Goal: Task Accomplishment & Management: Manage account settings

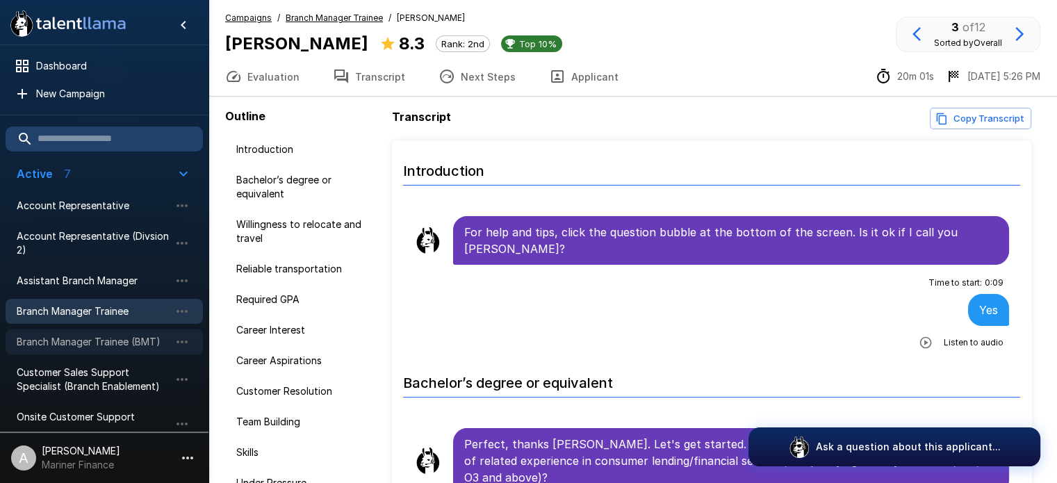
click at [115, 338] on span "Branch Manager Trainee (BMT)" at bounding box center [93, 342] width 153 height 14
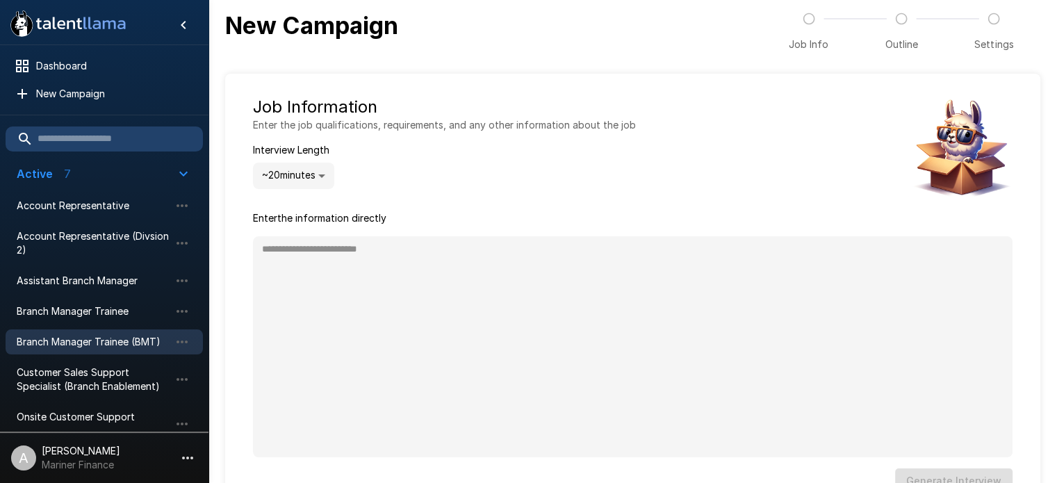
type textarea "*"
click at [104, 338] on span "Branch Manager Trainee (BMT)" at bounding box center [93, 342] width 153 height 14
type textarea "*"
click at [97, 311] on span "Branch Manager Trainee" at bounding box center [93, 311] width 153 height 14
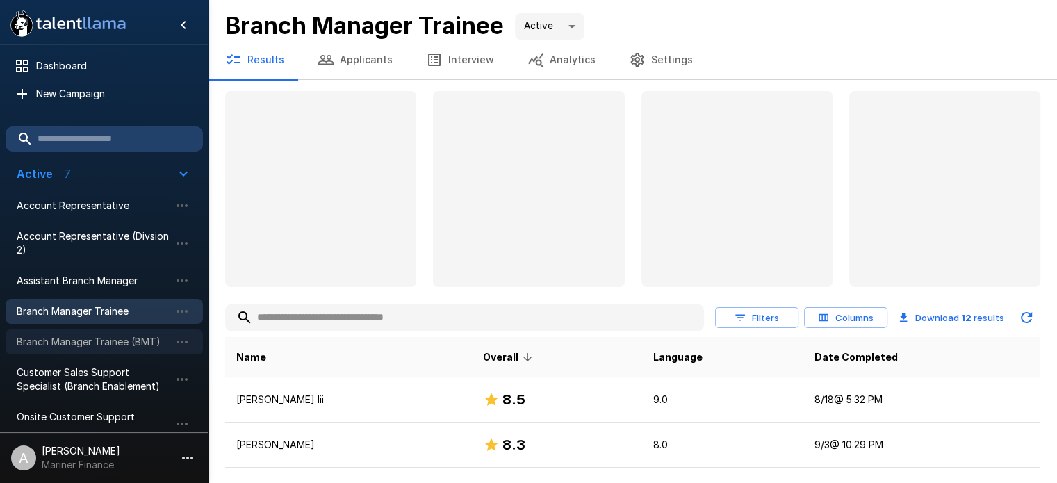
click at [72, 344] on span "Branch Manager Trainee (BMT)" at bounding box center [93, 342] width 153 height 14
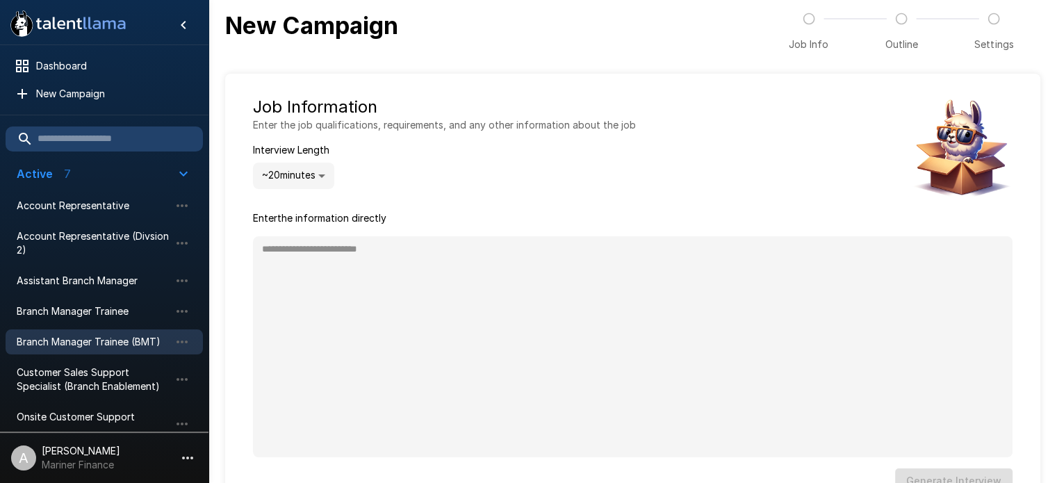
type textarea "*"
click at [57, 61] on span "Dashboard" at bounding box center [114, 66] width 156 height 14
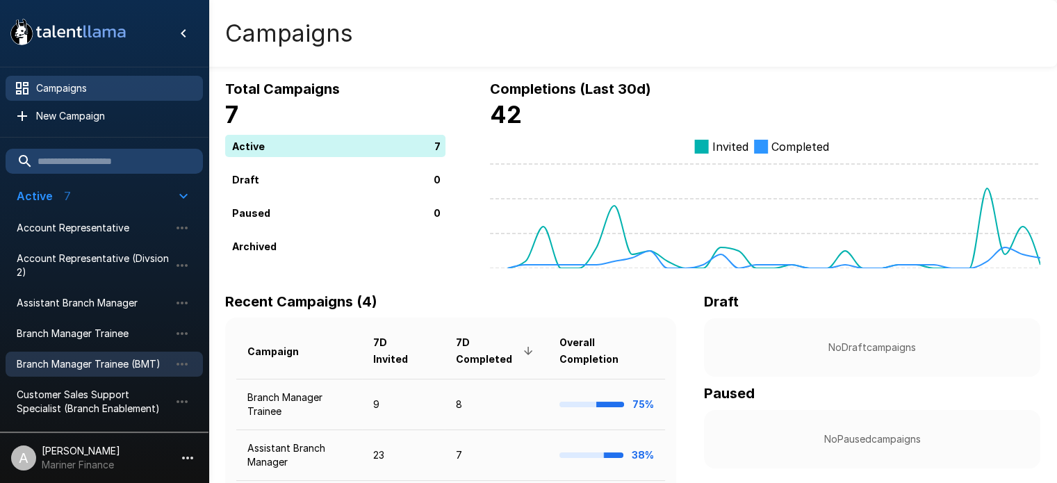
click at [88, 361] on span "Branch Manager Trainee (BMT)" at bounding box center [93, 364] width 153 height 14
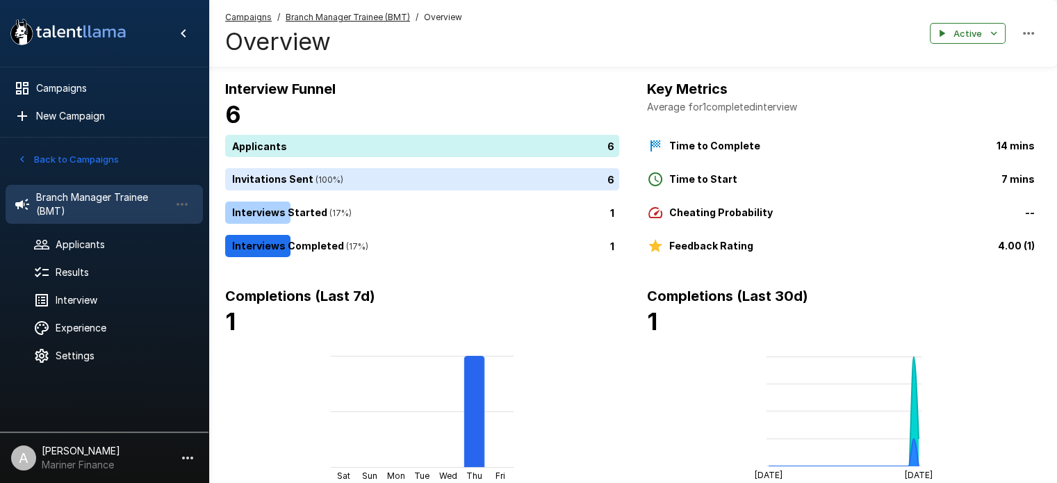
click at [377, 15] on u "Branch Manager Trainee (BMT)" at bounding box center [348, 17] width 124 height 10
click at [342, 16] on u "Branch Manager Trainee (BMT)" at bounding box center [348, 17] width 124 height 10
click at [436, 14] on span "Overview" at bounding box center [443, 17] width 38 height 14
click at [120, 197] on span "Branch Manager Trainee (BMT)" at bounding box center [102, 204] width 133 height 28
click at [85, 247] on span "Applicants" at bounding box center [124, 245] width 136 height 14
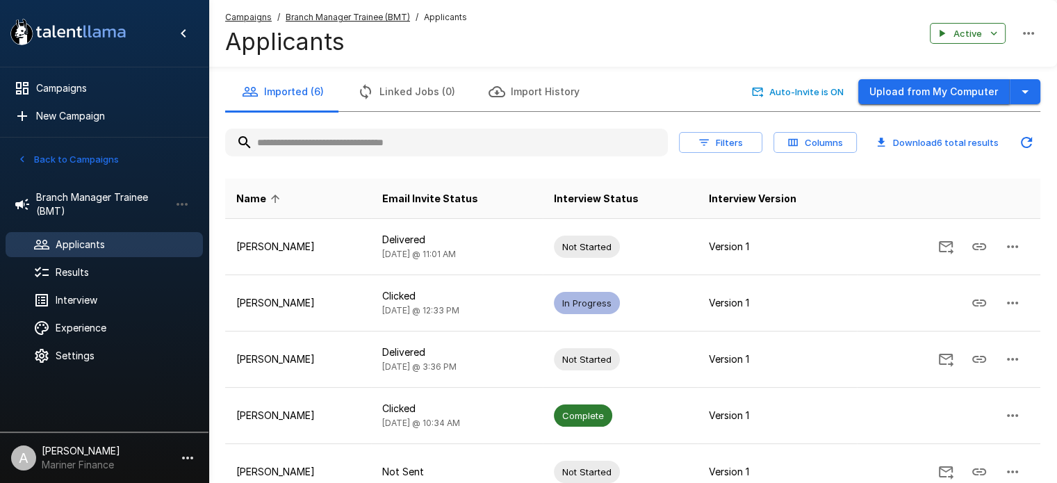
click at [919, 84] on button "Upload from My Computer" at bounding box center [933, 92] width 151 height 26
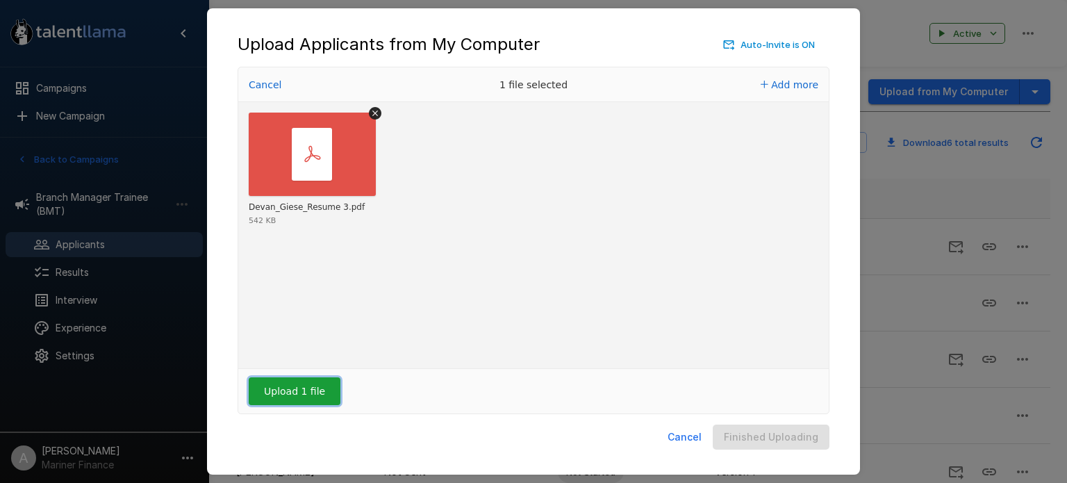
click at [299, 384] on button "Upload 1 file" at bounding box center [295, 391] width 92 height 28
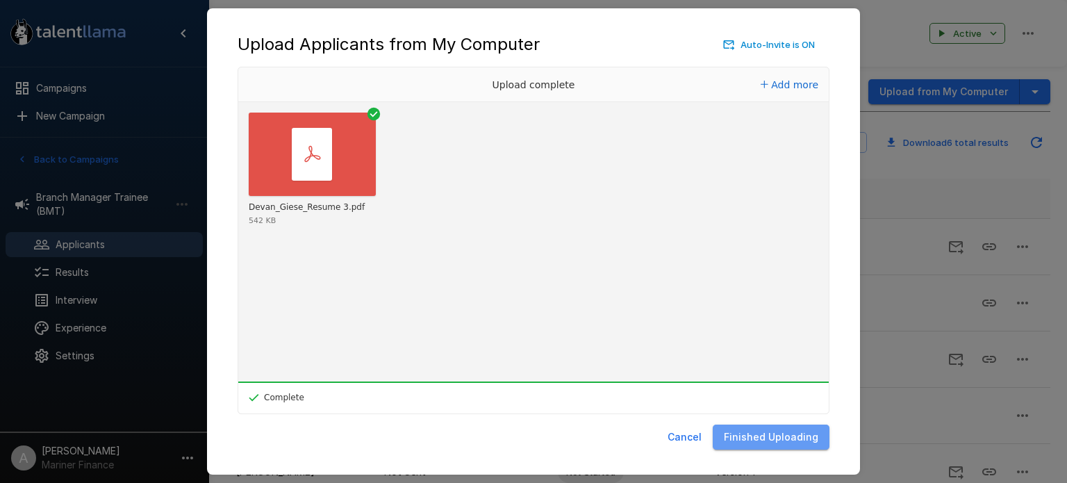
click at [777, 443] on button "Finished Uploading" at bounding box center [771, 438] width 117 height 26
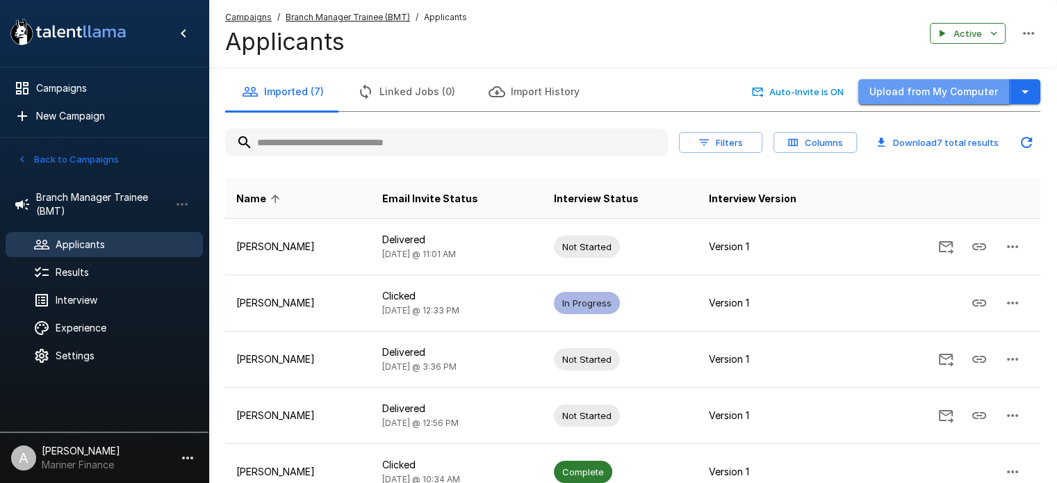
click at [962, 92] on button "Upload from My Computer" at bounding box center [933, 92] width 151 height 26
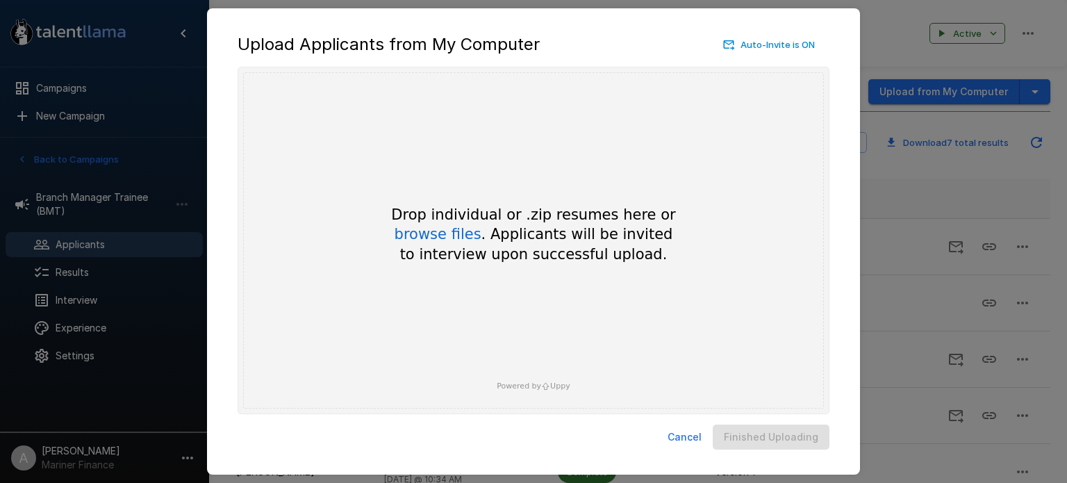
click at [910, 40] on div "Upload Applicants from My Computer Auto-Invite is ON Drop your files here Drop …" at bounding box center [533, 241] width 1067 height 483
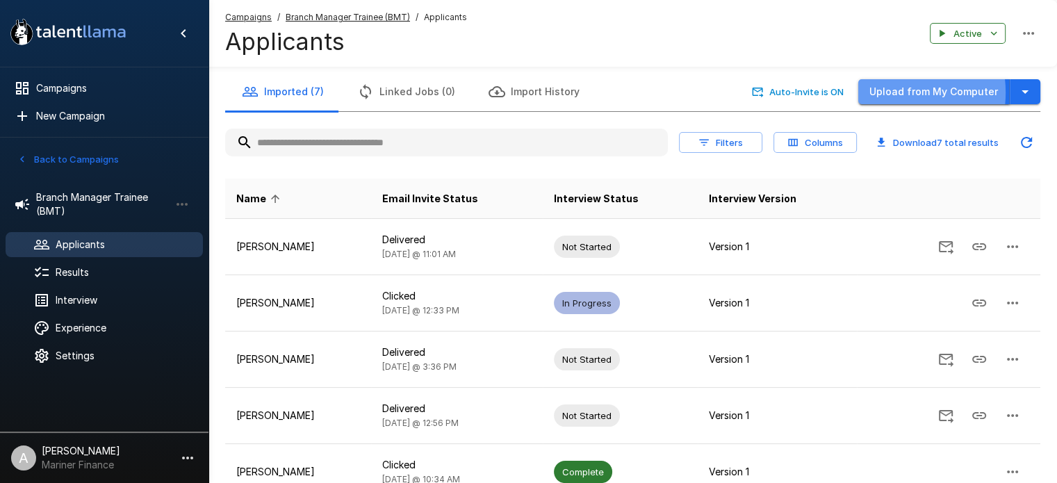
click at [892, 92] on button "Upload from My Computer" at bounding box center [933, 92] width 151 height 26
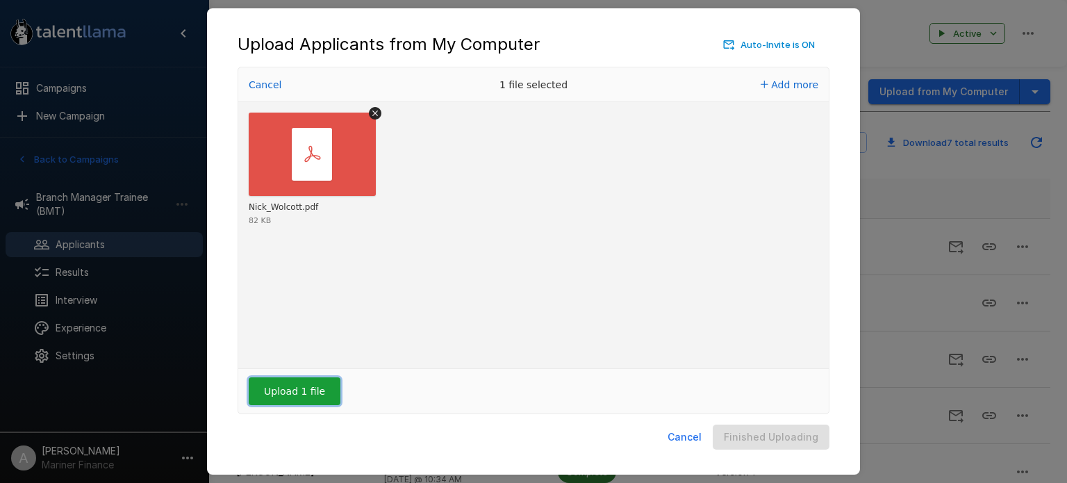
click at [306, 384] on button "Upload 1 file" at bounding box center [295, 391] width 92 height 28
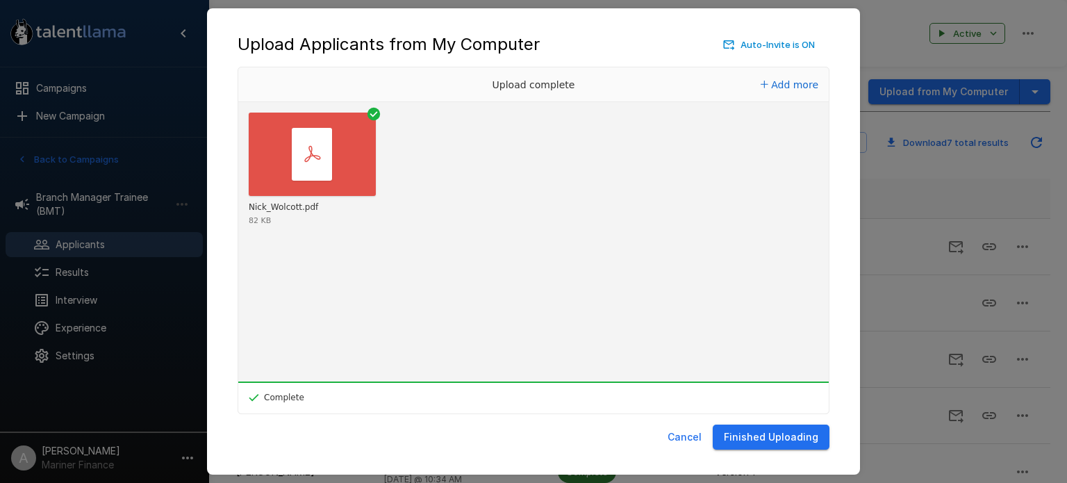
click at [773, 434] on button "Finished Uploading" at bounding box center [771, 438] width 117 height 26
